Goal: Information Seeking & Learning: Check status

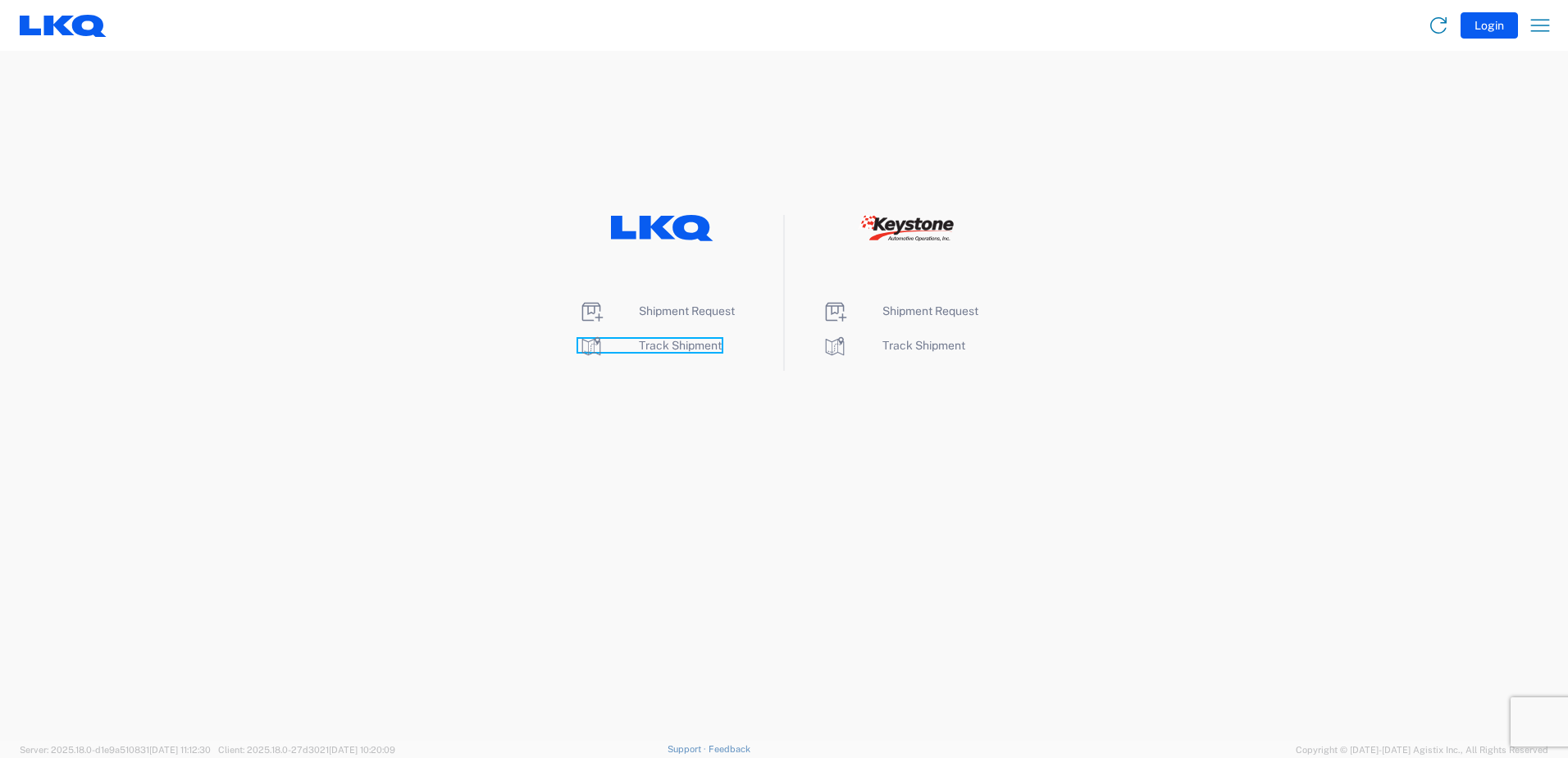
click at [668, 341] on span "Track Shipment" at bounding box center [680, 345] width 83 height 13
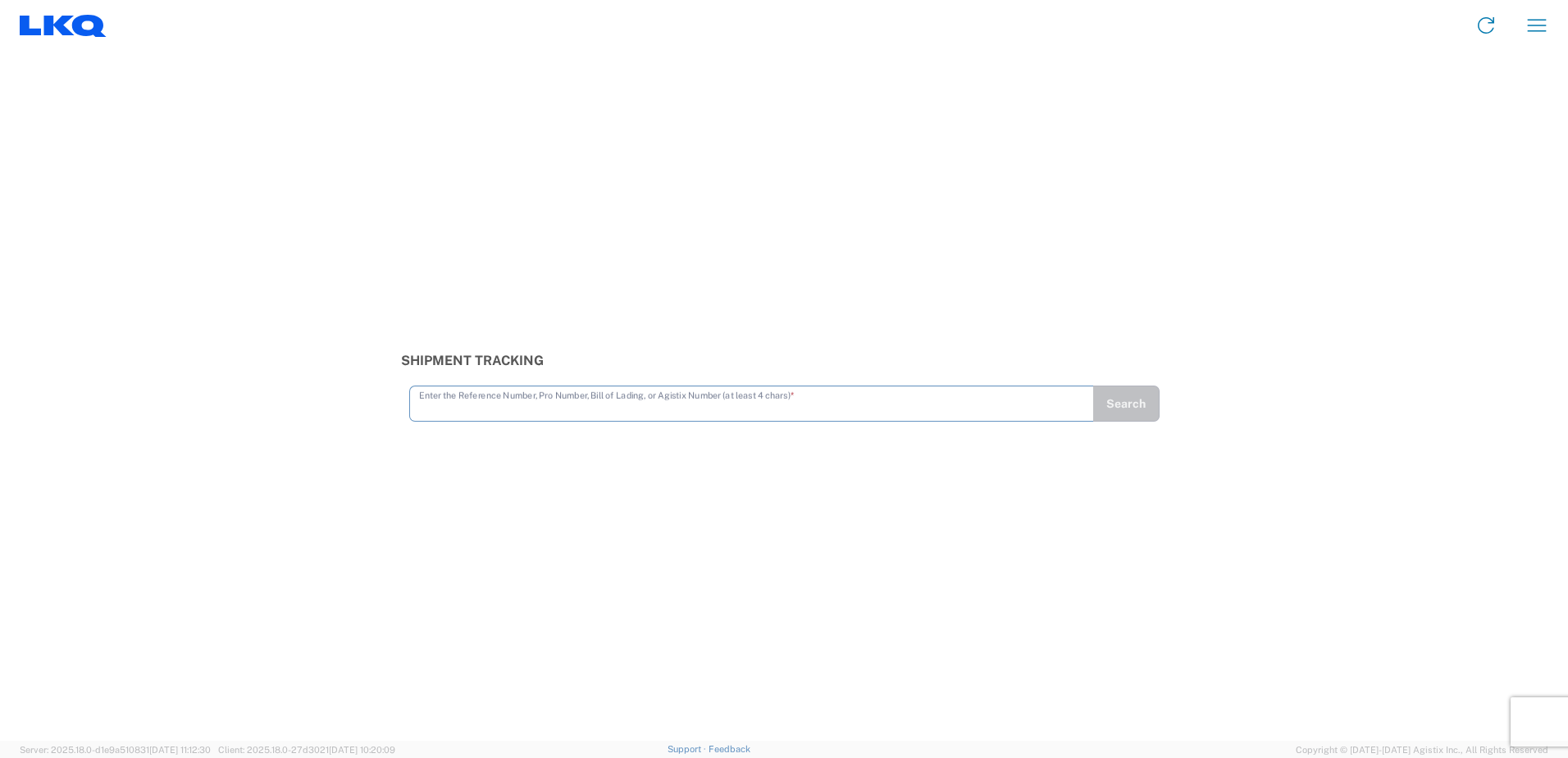
click at [432, 409] on input "text" at bounding box center [752, 402] width 665 height 29
type input "56411607"
click at [1149, 409] on button "Search" at bounding box center [1126, 403] width 66 height 36
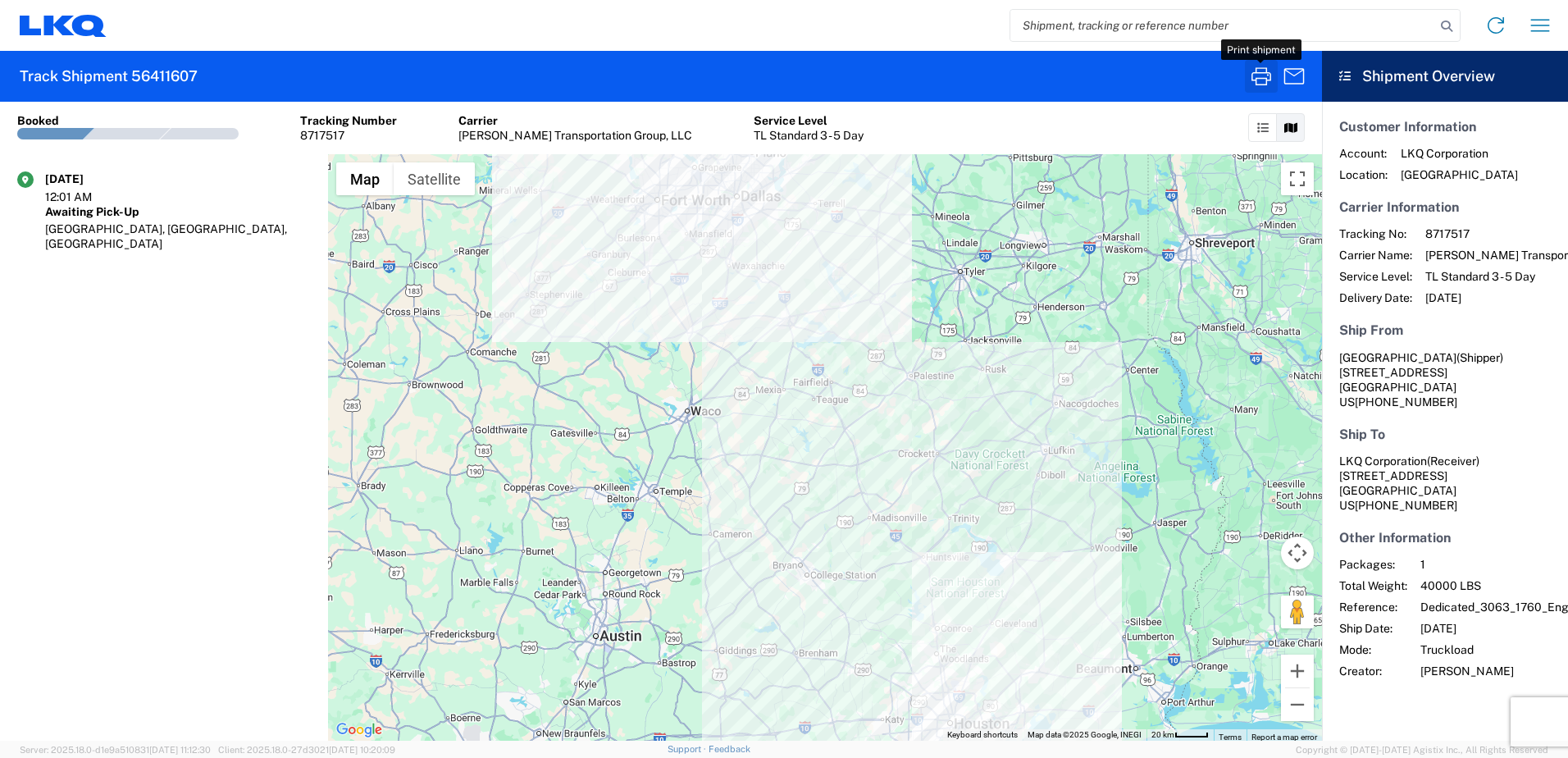
click at [1258, 67] on icon "button" at bounding box center [1261, 76] width 26 height 26
